Goal: Navigation & Orientation: Find specific page/section

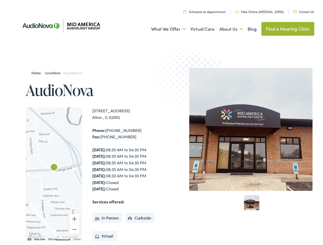
click at [161, 123] on img at bounding box center [189, 87] width 100 height 109
click at [164, 28] on link "What We Offer" at bounding box center [168, 27] width 34 height 19
click at [225, 28] on link "About Us" at bounding box center [230, 27] width 23 height 19
click at [54, 173] on div at bounding box center [54, 172] width 56 height 133
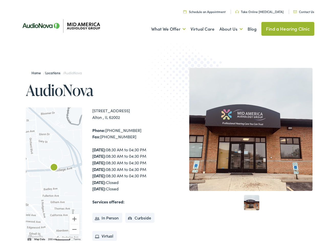
click at [54, 173] on div at bounding box center [54, 172] width 56 height 133
click at [54, 167] on img "AudioNova" at bounding box center [54, 166] width 12 height 12
click at [74, 218] on button "Zoom in" at bounding box center [74, 218] width 10 height 10
click at [74, 228] on button "Zoom out" at bounding box center [74, 228] width 10 height 10
click at [29, 238] on img "Keyboard shortcuts" at bounding box center [30, 238] width 4 height 2
